Goal: Information Seeking & Learning: Check status

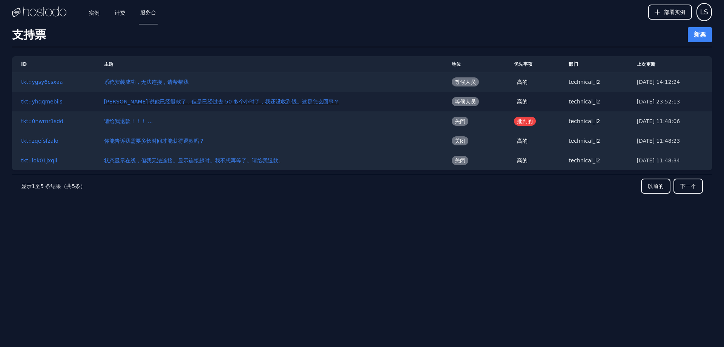
click at [229, 101] on font "[PERSON_NAME] 说他已经退款了，但是已经过去 50 多个小时了，我还没收到钱。这是怎么回事？" at bounding box center [221, 101] width 235 height 6
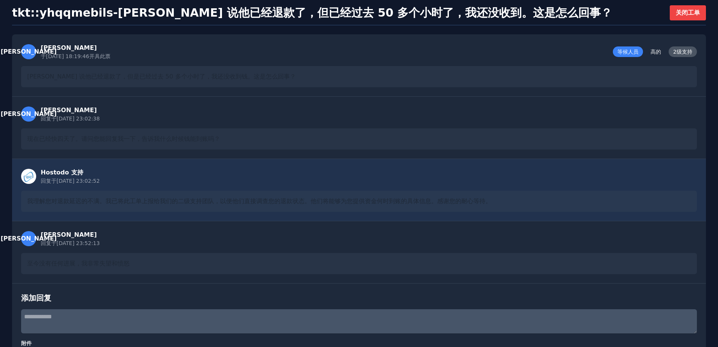
scroll to position [75, 0]
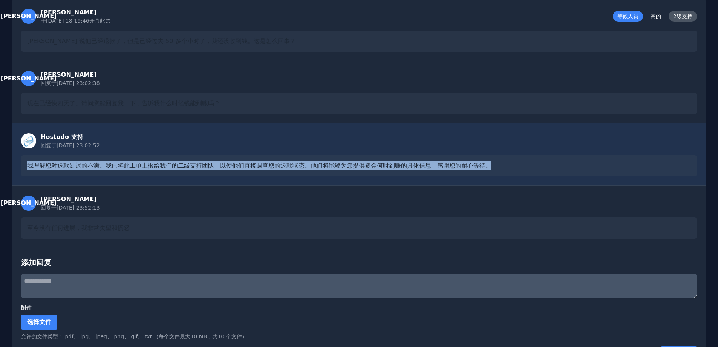
drag, startPoint x: 512, startPoint y: 160, endPoint x: 20, endPoint y: 172, distance: 492.6
click at [20, 172] on div "Hostodo 支持 回复于 [DATE] 23:02:52 我理解您对退款延迟的不满。我已将此工单上报给我们的二级支持团队，以便他们直接调查您的退款状态。他…" at bounding box center [359, 154] width 694 height 62
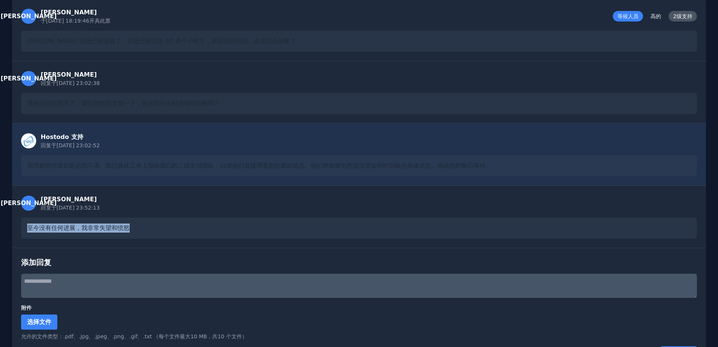
drag, startPoint x: 21, startPoint y: 229, endPoint x: 145, endPoint y: 226, distance: 124.5
click at [145, 226] on div "[PERSON_NAME] 回复于 [DATE] 23:52:13 至今没有任何进展，我非常失望和愤怒" at bounding box center [359, 216] width 694 height 62
click at [152, 225] on div "至今没有任何进展，我非常失望和愤怒" at bounding box center [359, 227] width 676 height 21
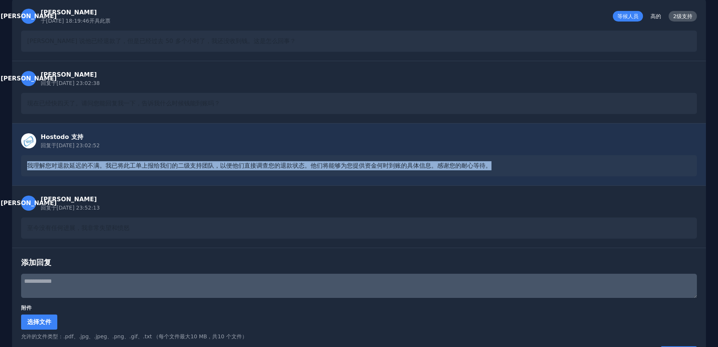
drag, startPoint x: 20, startPoint y: 162, endPoint x: 518, endPoint y: 159, distance: 497.7
click at [518, 159] on div "Hostodo 支持 回复于 [DATE] 23:02:52 我理解您对退款延迟的不满。我已将此工单上报给我们的二级支持团队，以便他们直接调查您的退款状态。他…" at bounding box center [359, 154] width 694 height 62
click at [519, 159] on div "我理解您对退款延迟的不满。我已将此工单上报给我们的二级支持团队，以便他们直接调查您的退款状态。他们将能够为您提供资金何时到账的具体信息。感谢您的耐心等待。" at bounding box center [359, 165] width 676 height 21
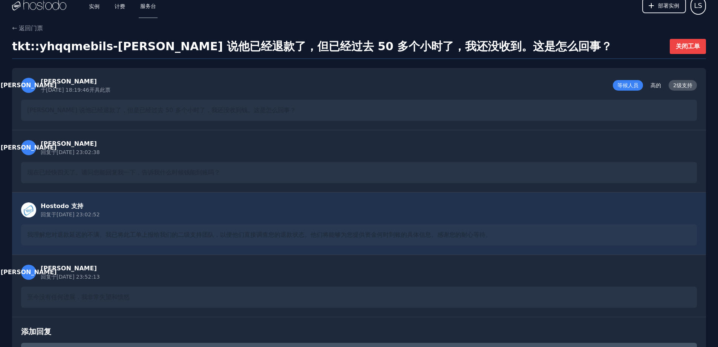
scroll to position [0, 0]
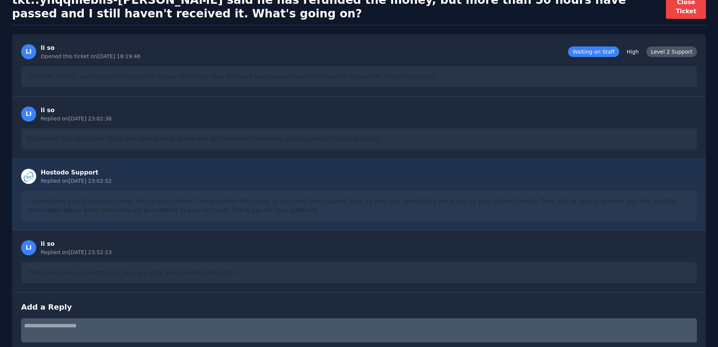
scroll to position [44, 0]
